Goal: Information Seeking & Learning: Learn about a topic

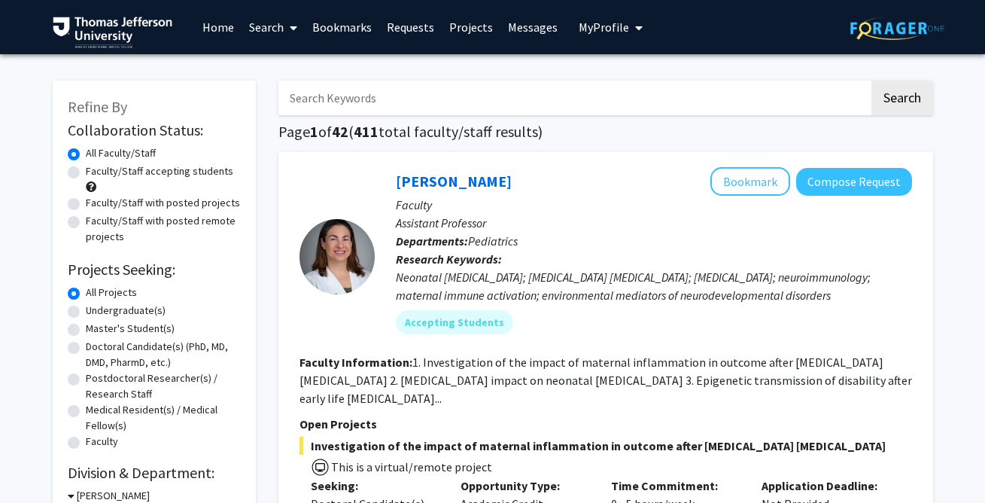
click at [117, 355] on label "Doctoral Candidate(s) (PhD, MD, DMD, PharmD, etc.)" at bounding box center [163, 355] width 155 height 32
click at [96, 349] on input "Doctoral Candidate(s) (PhD, MD, DMD, PharmD, etc.)" at bounding box center [91, 344] width 10 height 10
radio input "true"
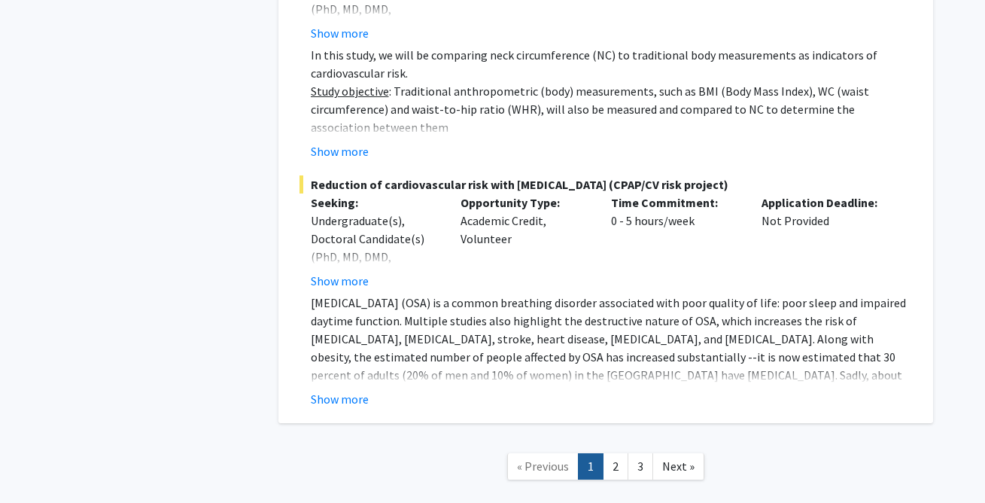
scroll to position [11362, 0]
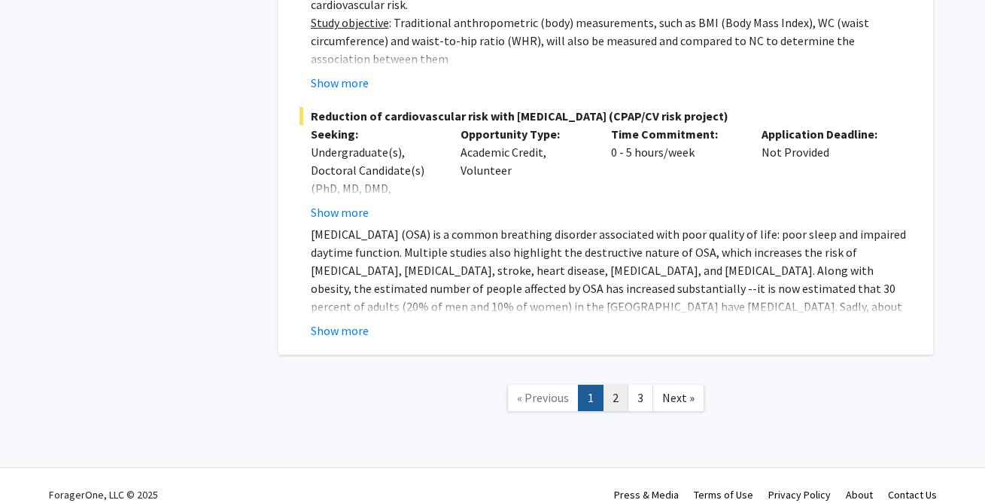
click at [617, 385] on link "2" at bounding box center [616, 398] width 26 height 26
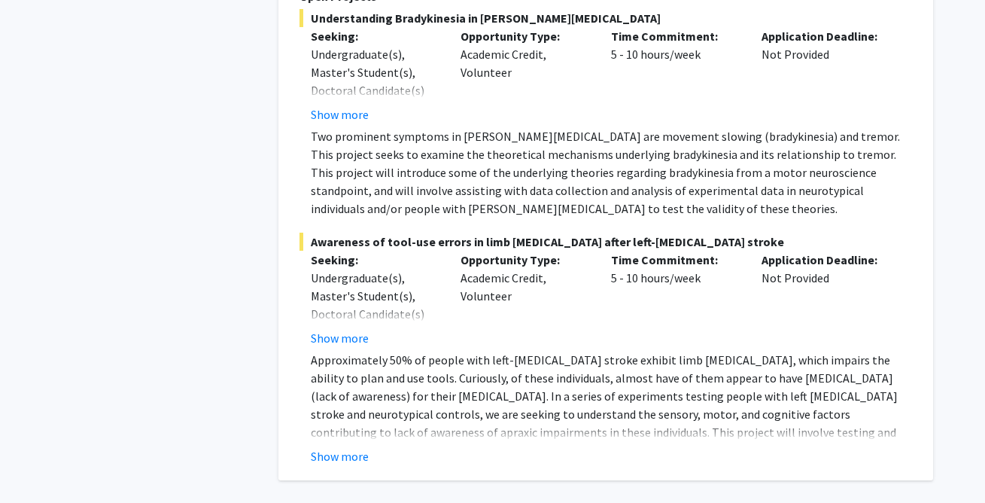
scroll to position [6066, 0]
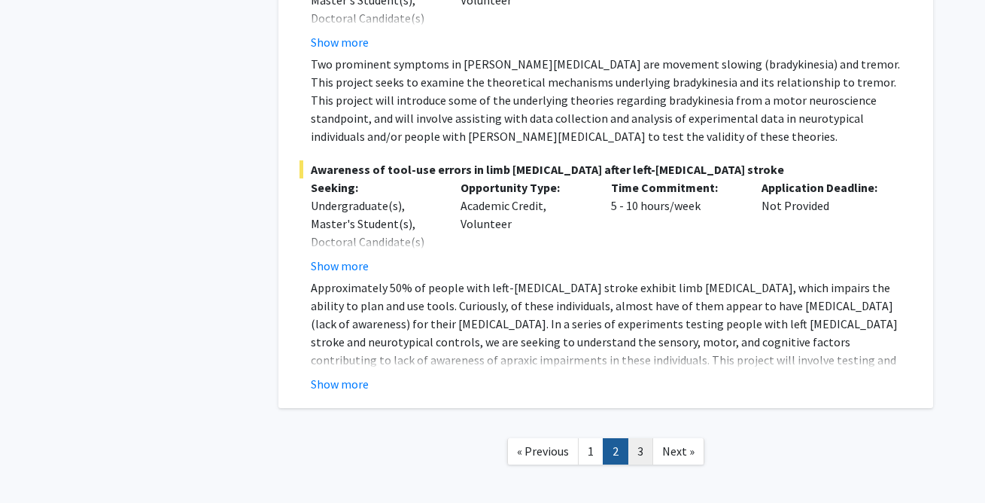
click at [644, 438] on link "3" at bounding box center [641, 451] width 26 height 26
